Goal: Transaction & Acquisition: Purchase product/service

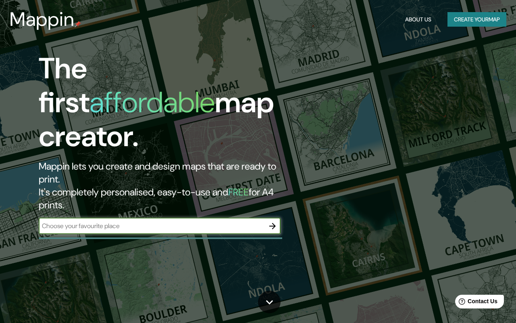
click at [100, 221] on input "text" at bounding box center [152, 225] width 226 height 9
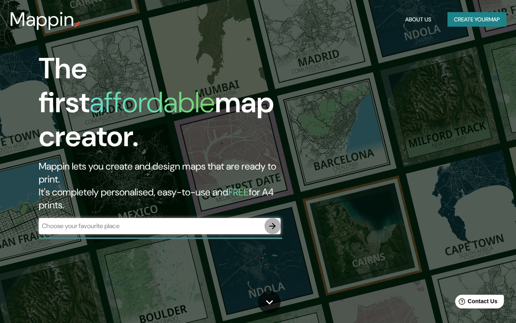
click at [273, 221] on icon "button" at bounding box center [273, 226] width 10 height 10
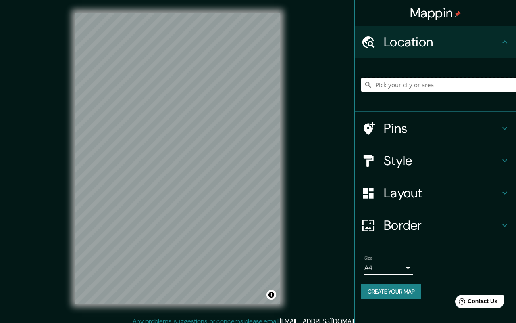
click at [392, 84] on input "Pick your city or area" at bounding box center [438, 84] width 155 height 15
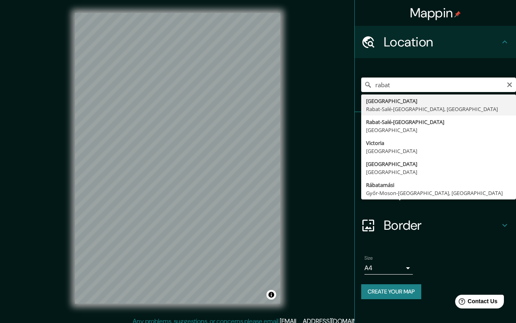
type input "[GEOGRAPHIC_DATA], [GEOGRAPHIC_DATA], [GEOGRAPHIC_DATA]"
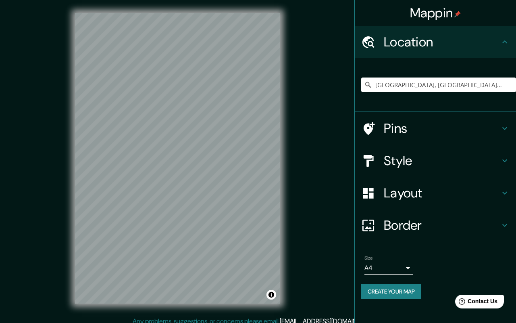
click at [431, 158] on h4 "Style" at bounding box center [442, 160] width 116 height 16
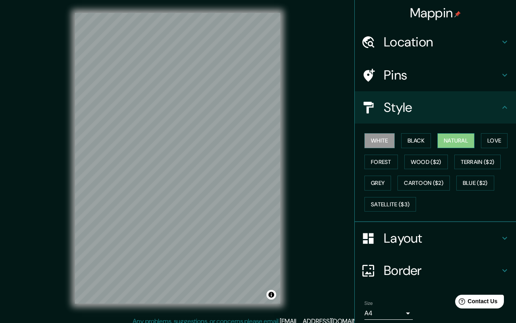
click at [463, 142] on button "Natural" at bounding box center [456, 140] width 37 height 15
click at [486, 161] on button "Terrain ($2)" at bounding box center [477, 161] width 47 height 15
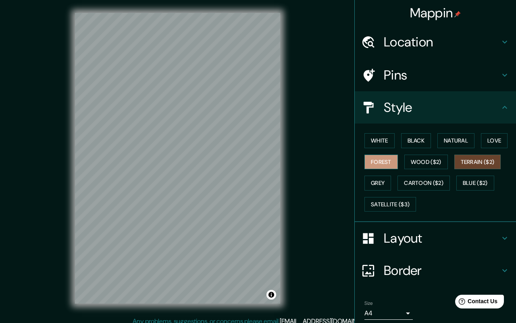
click at [379, 161] on button "Forest" at bounding box center [381, 161] width 33 height 15
click at [376, 182] on button "Grey" at bounding box center [378, 182] width 27 height 15
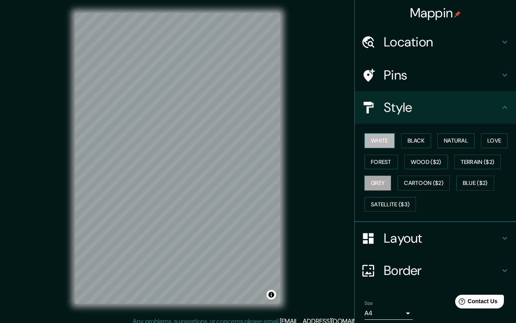
click at [379, 139] on button "White" at bounding box center [380, 140] width 30 height 15
click at [458, 140] on button "Natural" at bounding box center [456, 140] width 37 height 15
click at [458, 239] on h4 "Layout" at bounding box center [442, 238] width 116 height 16
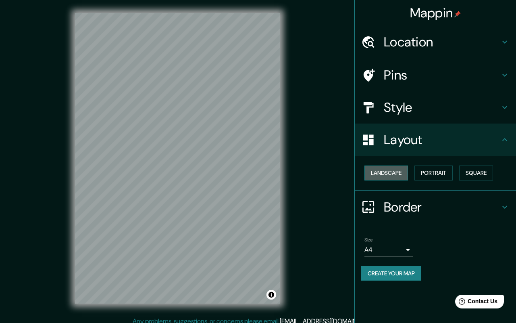
click at [404, 176] on button "Landscape" at bounding box center [387, 172] width 44 height 15
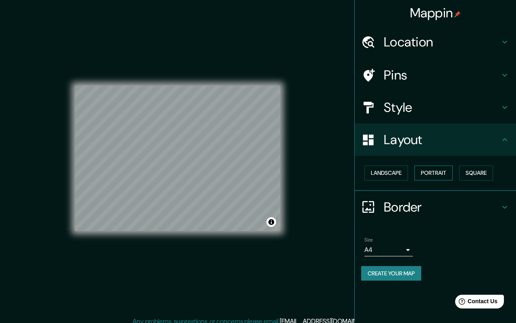
click at [438, 172] on button "Portrait" at bounding box center [434, 172] width 38 height 15
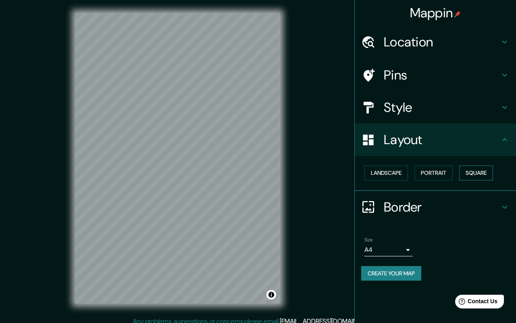
click at [480, 171] on button "Square" at bounding box center [476, 172] width 34 height 15
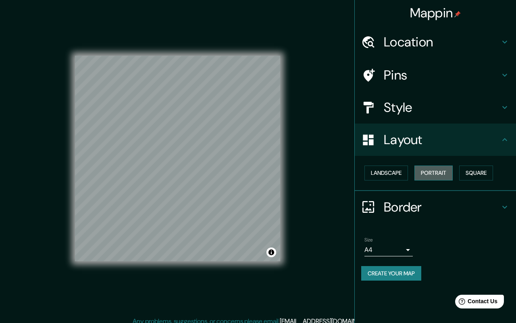
click at [448, 172] on button "Portrait" at bounding box center [434, 172] width 38 height 15
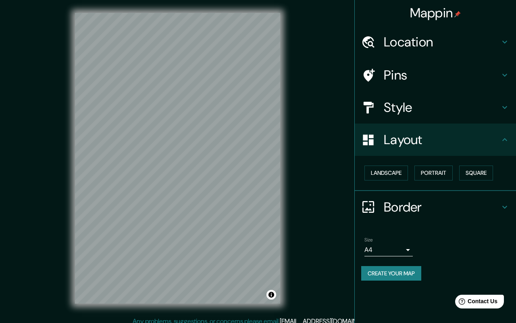
scroll to position [6, 0]
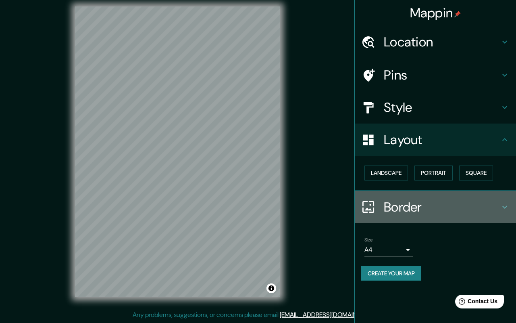
click at [428, 208] on h4 "Border" at bounding box center [442, 207] width 116 height 16
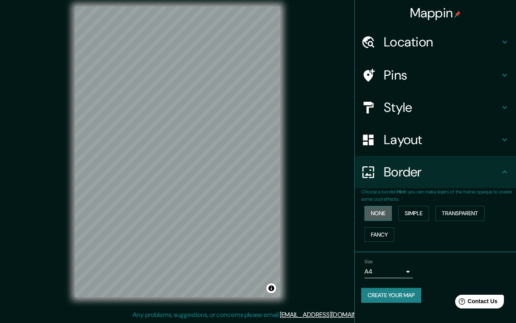
click at [378, 214] on button "None" at bounding box center [378, 213] width 27 height 15
click at [409, 213] on button "Simple" at bounding box center [413, 213] width 31 height 15
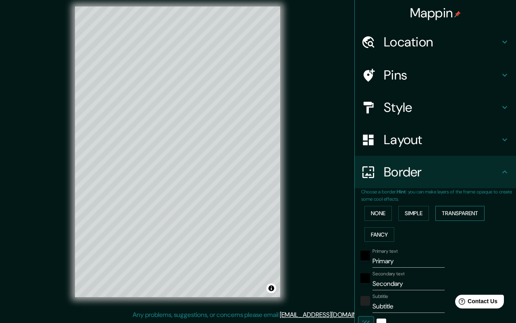
click at [465, 210] on button "Transparent" at bounding box center [460, 213] width 49 height 15
click at [394, 236] on button "Fancy" at bounding box center [380, 234] width 30 height 15
click at [377, 208] on button "None" at bounding box center [378, 213] width 27 height 15
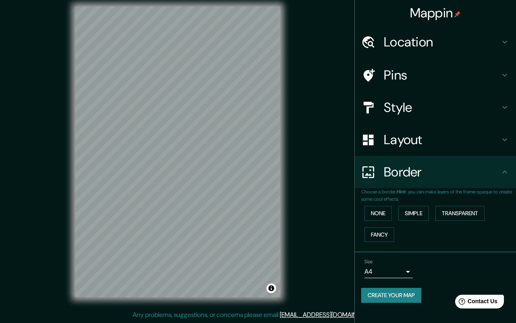
click at [402, 272] on body "Mappin Location [GEOGRAPHIC_DATA], [GEOGRAPHIC_DATA]-[GEOGRAPHIC_DATA], [GEOGRA…" at bounding box center [258, 155] width 516 height 323
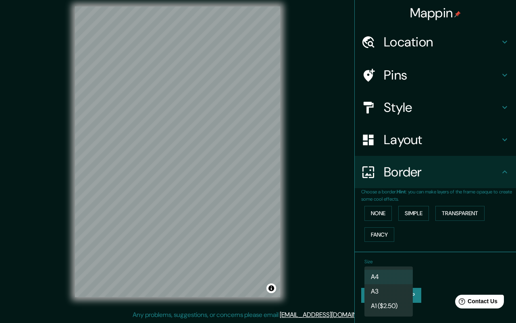
click at [401, 276] on li "A4" at bounding box center [389, 276] width 48 height 15
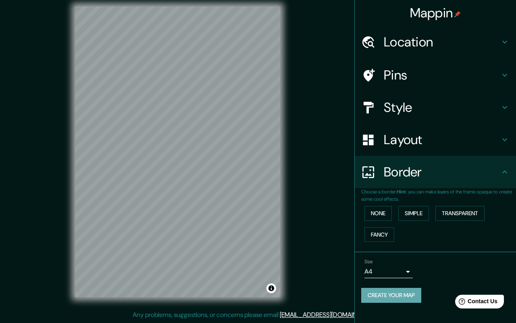
click at [405, 296] on button "Create your map" at bounding box center [391, 295] width 60 height 15
click at [390, 293] on button "Create your map" at bounding box center [391, 295] width 60 height 15
